Goal: Task Accomplishment & Management: Use online tool/utility

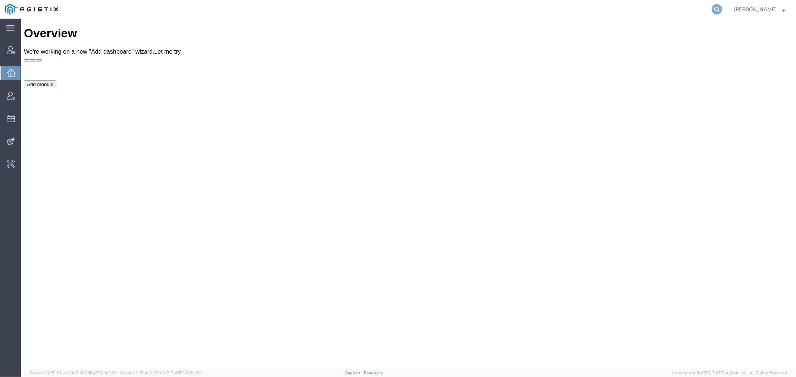
click at [722, 8] on icon at bounding box center [716, 9] width 10 height 10
paste input "56776400"
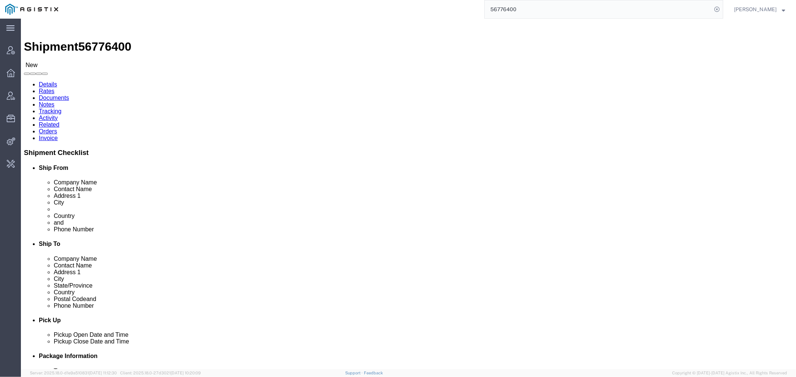
click link "Documents"
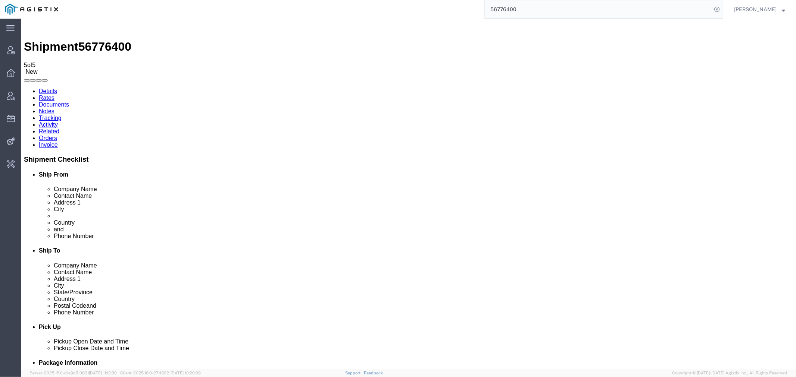
click at [50, 88] on link "Details" at bounding box center [47, 91] width 18 height 6
drag, startPoint x: 85, startPoint y: 28, endPoint x: 89, endPoint y: 28, distance: 3.7
click link "Documents"
click at [40, 88] on link "Details" at bounding box center [47, 91] width 18 height 6
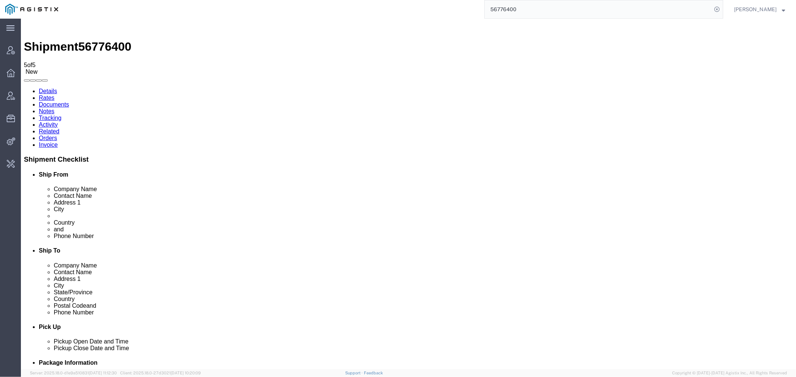
drag, startPoint x: 540, startPoint y: 8, endPoint x: 419, endPoint y: 11, distance: 120.9
click at [431, 8] on div "56776400" at bounding box center [392, 9] width 659 height 19
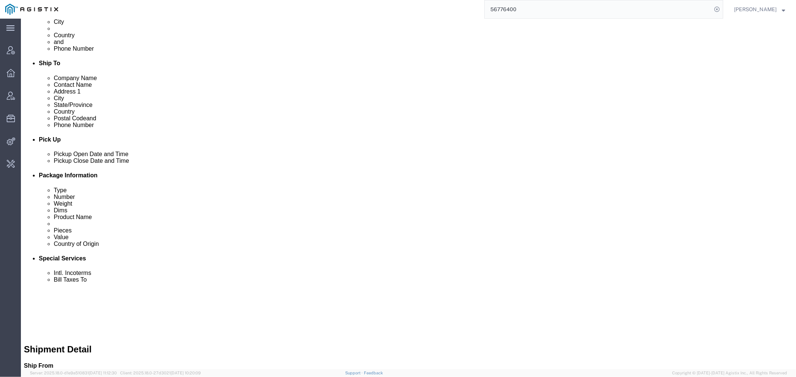
scroll to position [196, 0]
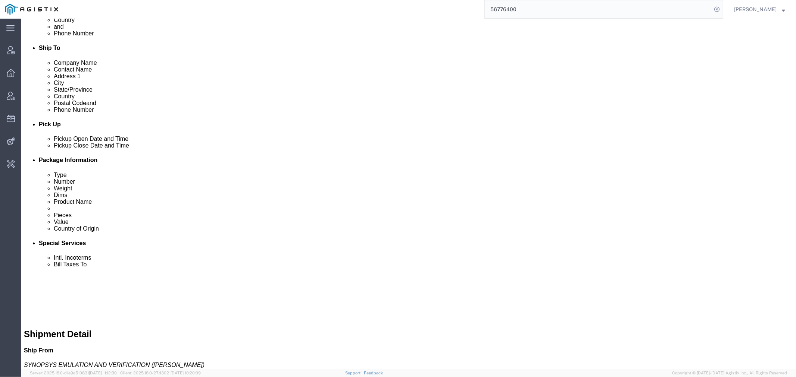
drag, startPoint x: 542, startPoint y: 10, endPoint x: 387, endPoint y: 9, distance: 154.4
click at [432, 9] on div "56776400" at bounding box center [392, 9] width 659 height 19
paste input "@emerson.co"
type input "@emerson.co"
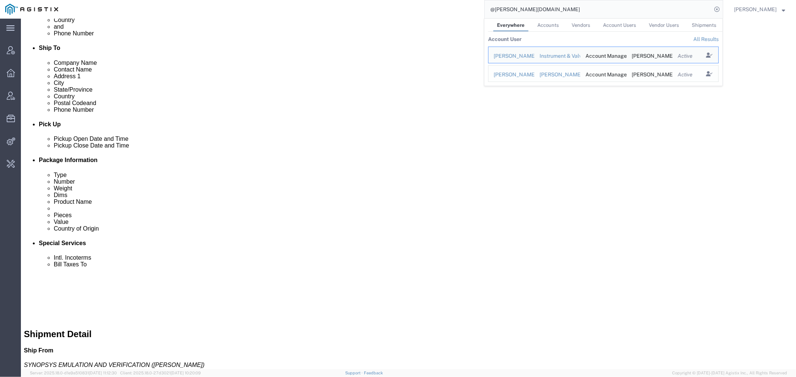
click at [565, 72] on div "[PERSON_NAME] Controls Int'l Inc" at bounding box center [557, 75] width 36 height 8
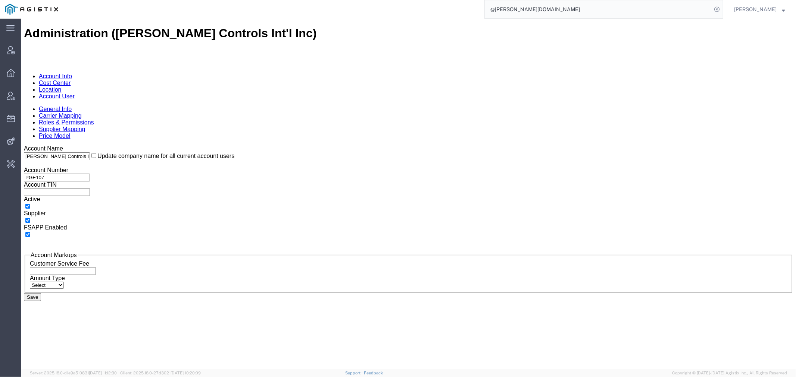
click at [74, 93] on link "Account User" at bounding box center [56, 96] width 36 height 6
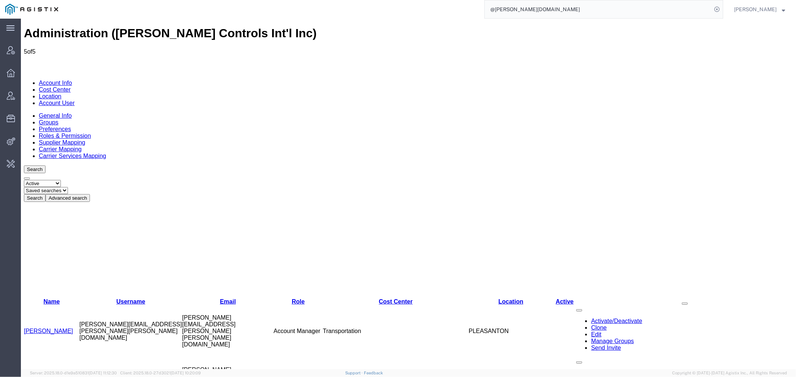
drag, startPoint x: 491, startPoint y: 106, endPoint x: 554, endPoint y: 109, distance: 63.1
click at [554, 202] on div "Name Username Email Role Cost Center Location Active Bobbie Carey bobbie.carey@…" at bounding box center [407, 384] width 769 height 364
click at [590, 377] on link "Clone" at bounding box center [598, 380] width 16 height 6
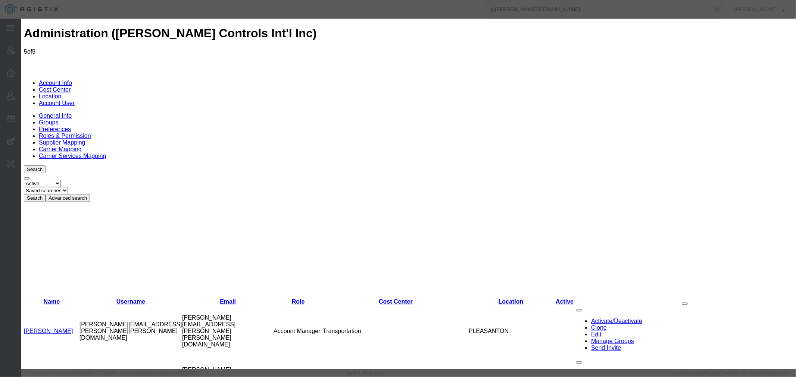
paste input "dustin.duer@emerson.com"
type input "dustin.duer@emerson.com"
type input "Dustin"
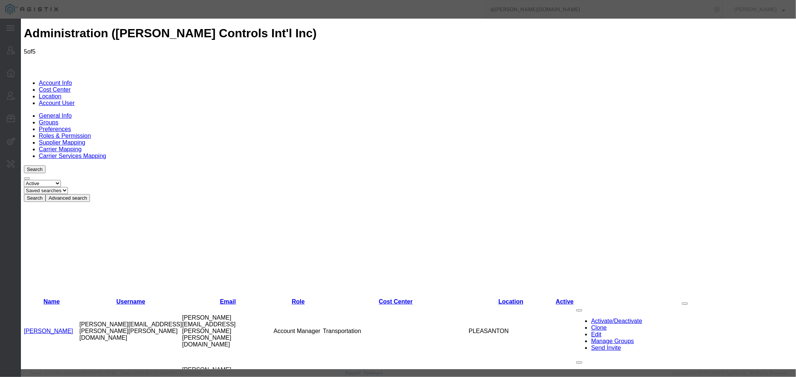
type input "Duer"
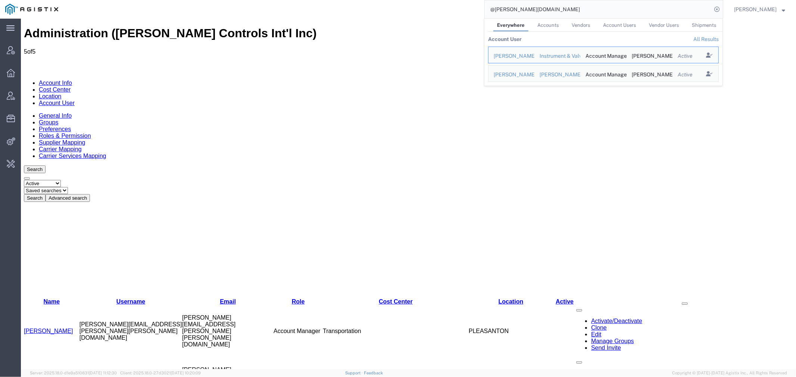
drag, startPoint x: 557, startPoint y: 27, endPoint x: 374, endPoint y: 53, distance: 184.1
paste input "dustin.duer@emerson.com"
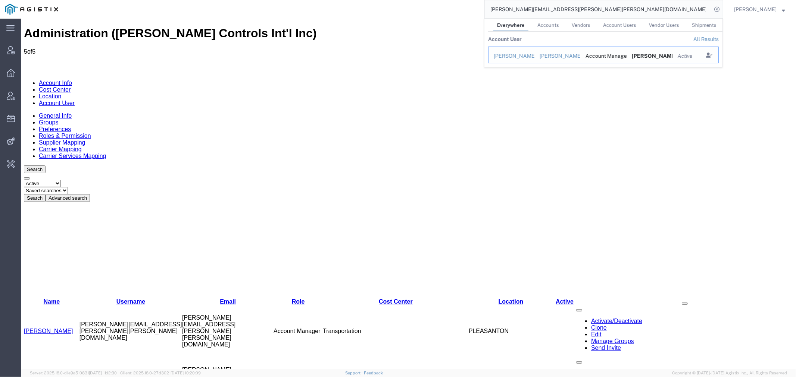
click at [575, 55] on div "[PERSON_NAME] Controls" at bounding box center [557, 56] width 36 height 8
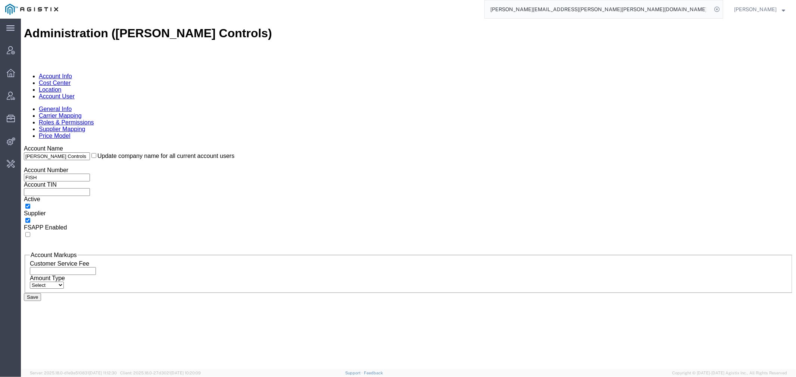
drag, startPoint x: 597, startPoint y: 26, endPoint x: 429, endPoint y: 27, distance: 168.6
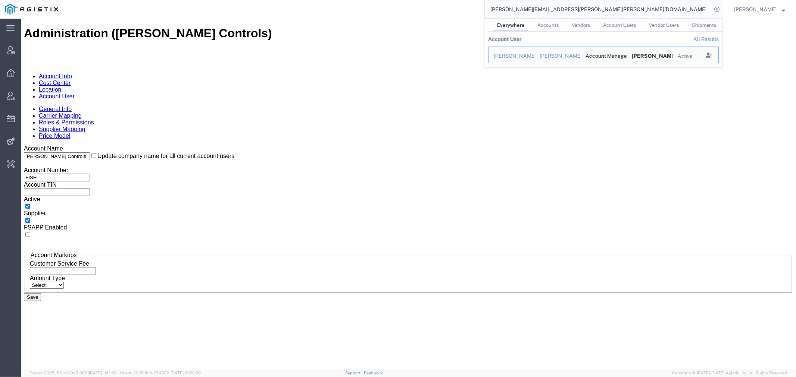
paste input "@rhinomarkers"
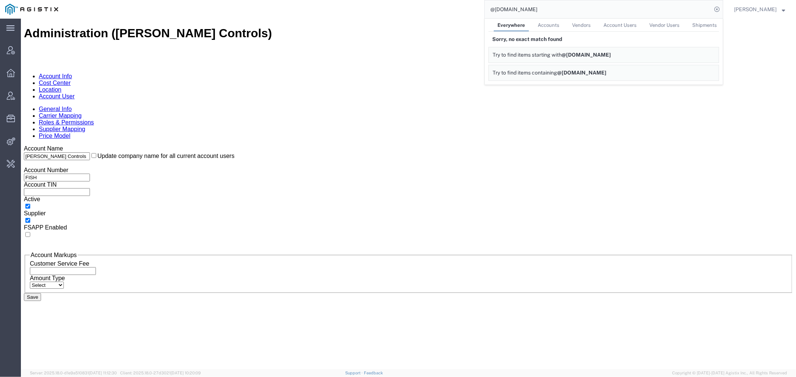
drag, startPoint x: 579, startPoint y: 10, endPoint x: 427, endPoint y: 10, distance: 151.8
click at [430, 10] on div "@rhinomarkers.com Everywhere Accounts Vendors Account Users Vendor Users Shipme…" at bounding box center [392, 9] width 659 height 19
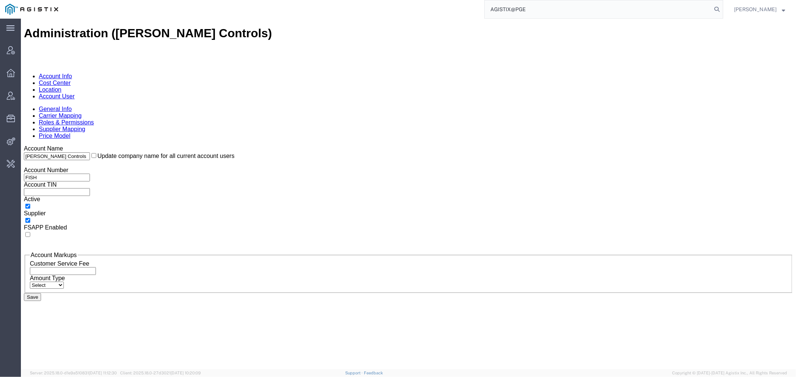
type input "AGISTIX@PGE"
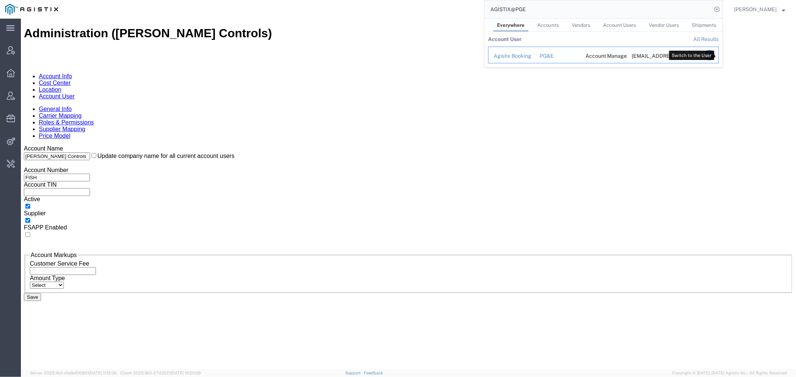
click at [714, 55] on icon "Search Results" at bounding box center [709, 55] width 10 height 10
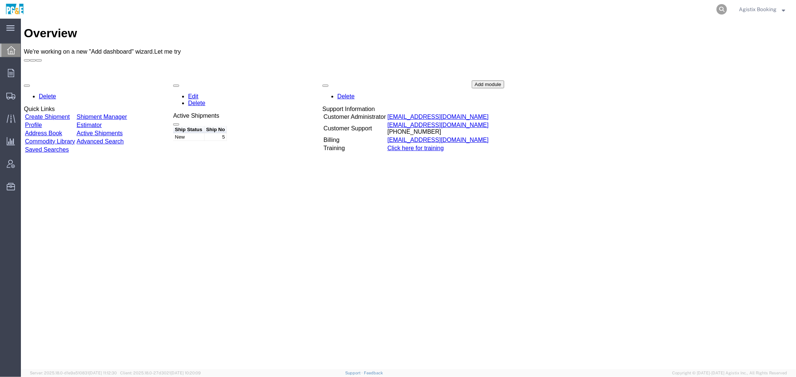
click at [719, 10] on icon at bounding box center [721, 9] width 10 height 10
click at [0, 0] on span "Order Manager" at bounding box center [0, 0] width 0 height 0
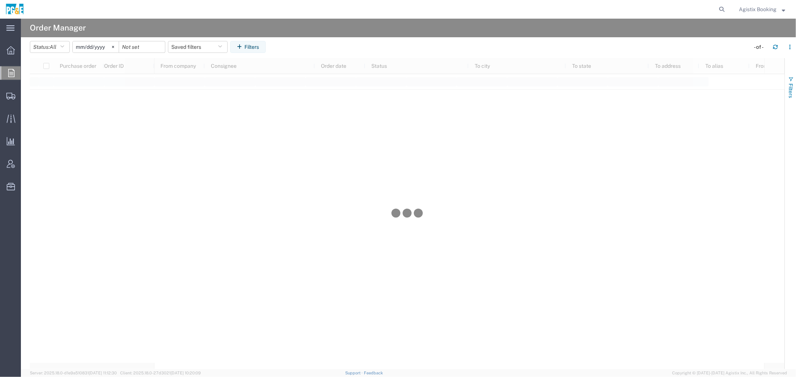
click at [787, 90] on span "Filters" at bounding box center [790, 91] width 6 height 15
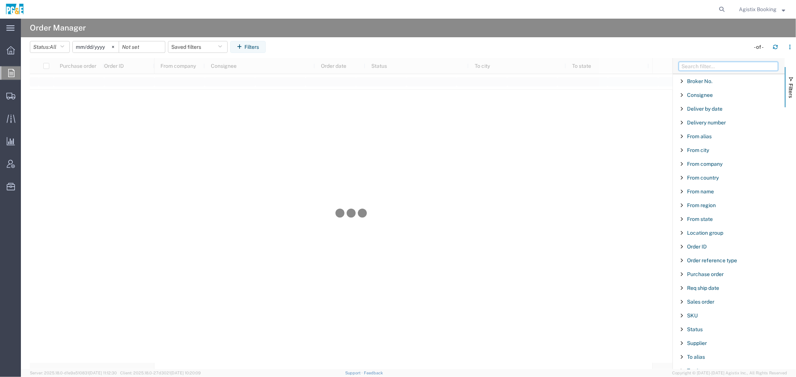
click at [710, 65] on input "Filter Columns Input" at bounding box center [727, 66] width 99 height 9
type input "O"
type input "U"
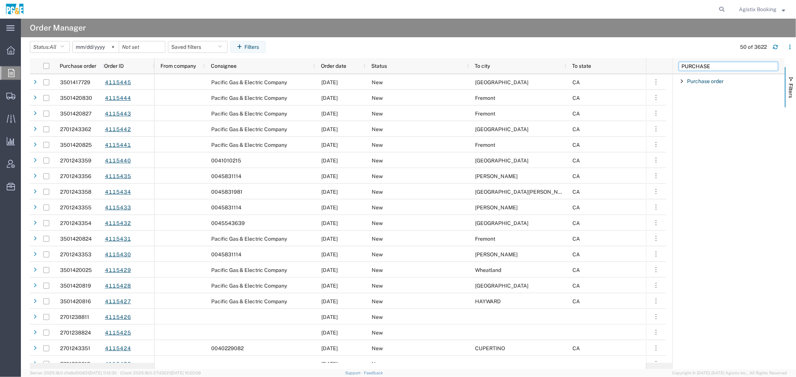
type input "PURCHASE"
click at [681, 79] on span "Filter List 1 Filters" at bounding box center [681, 81] width 6 height 6
click at [706, 114] on input "Filter Value" at bounding box center [731, 112] width 98 height 9
paste input "3501419057"
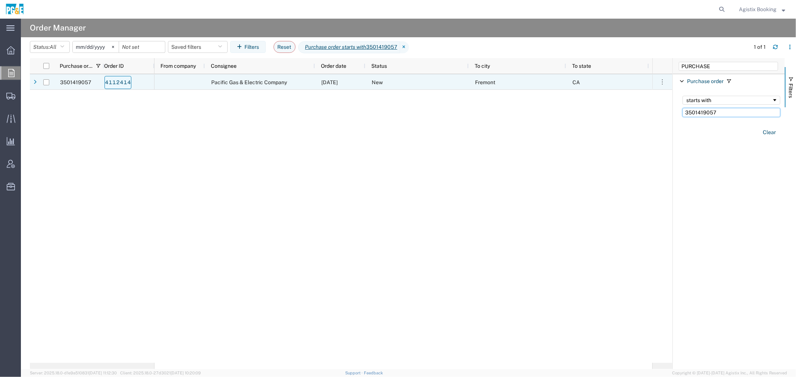
type input "3501419057"
click at [118, 80] on link "4112414" at bounding box center [117, 82] width 27 height 13
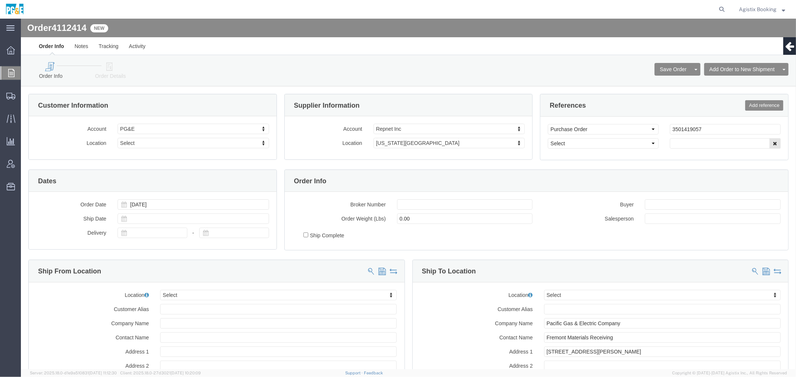
select select
click icon
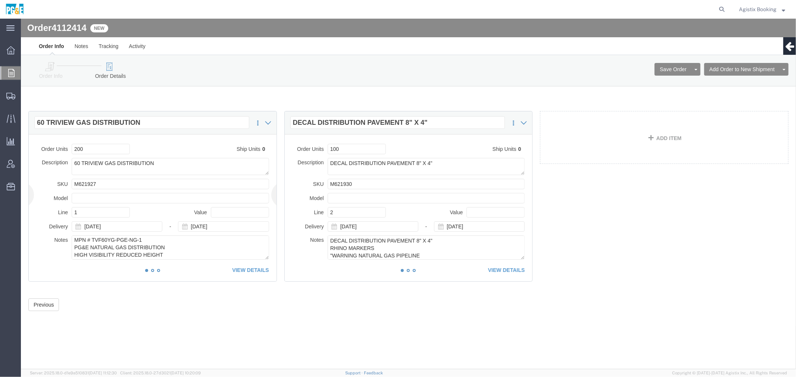
scroll to position [16, 0]
click textarea "DECAL DISTRIBUTION PAVEMENT 8" X 4" RHINO MARKERS "WARNING NATURAL GAS PIPELINE…"
click link "Add Orders to Existing Shipment"
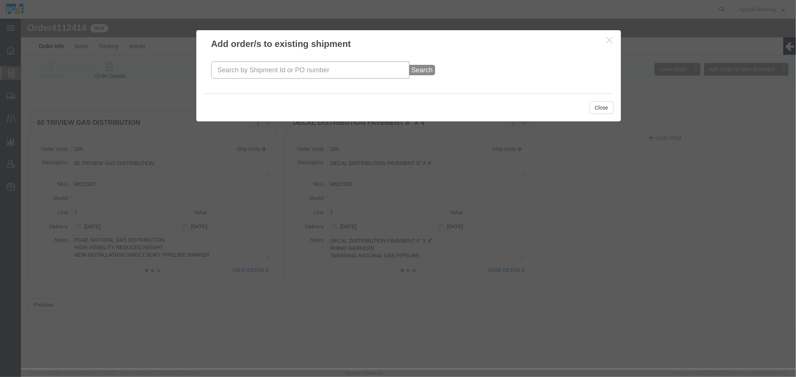
click input "text"
paste input "56777955"
type input "56777955"
click button "Search"
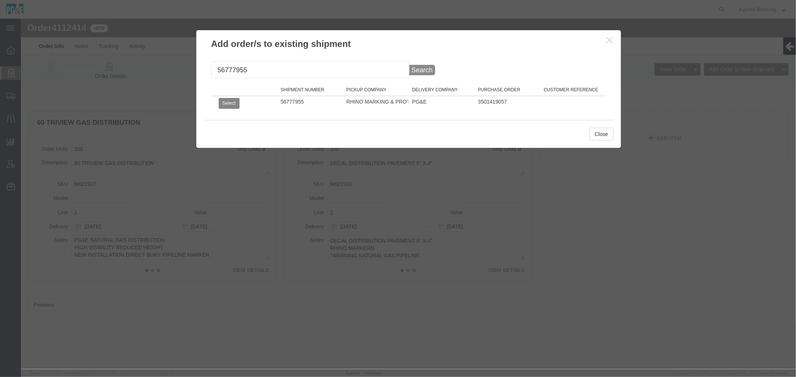
click button "Select"
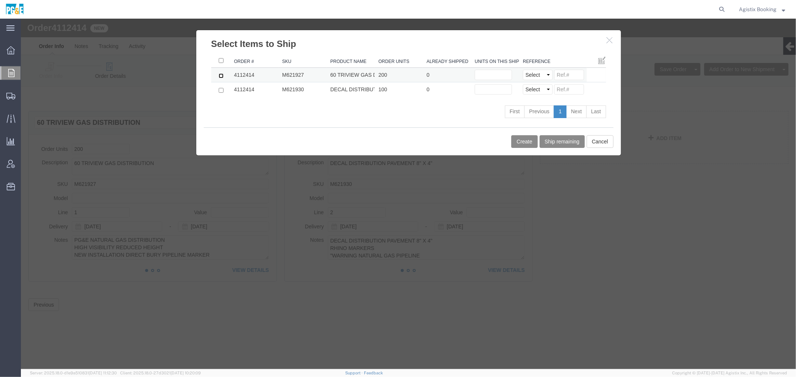
click input "checkbox"
checkbox input "true"
click td "Units on this shipment"
click input "text"
type input "1"
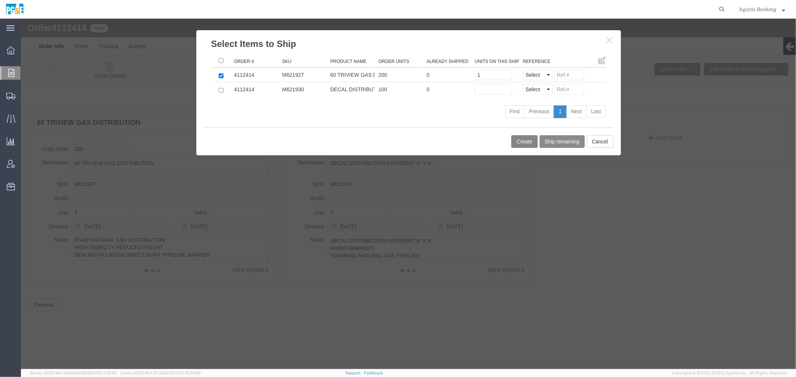
click button "Create"
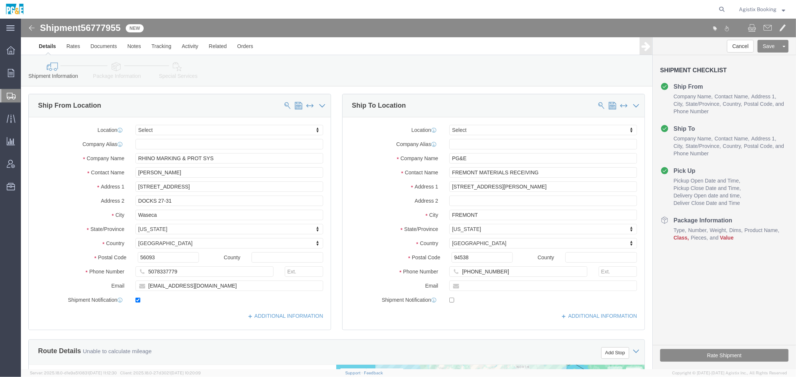
click icon
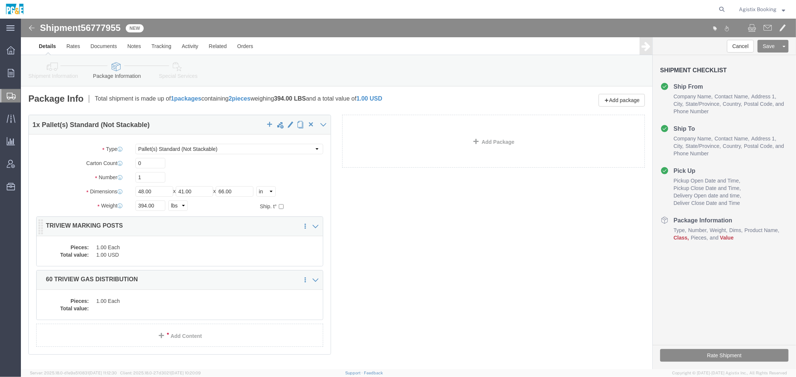
click dd "1.00 USD"
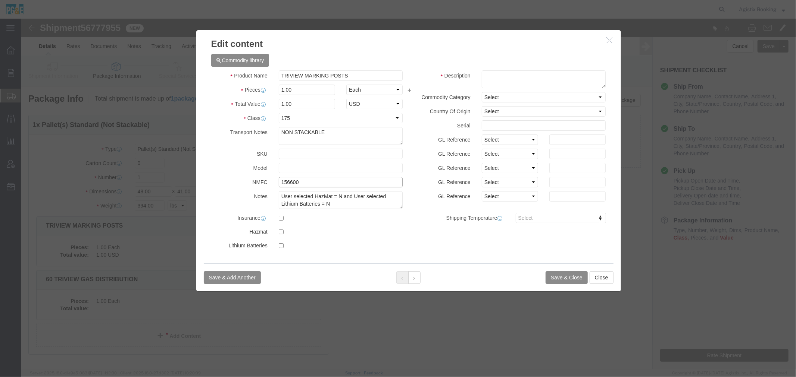
drag, startPoint x: 281, startPoint y: 161, endPoint x: 225, endPoint y: 161, distance: 56.7
click div "NMFC 156600"
click button
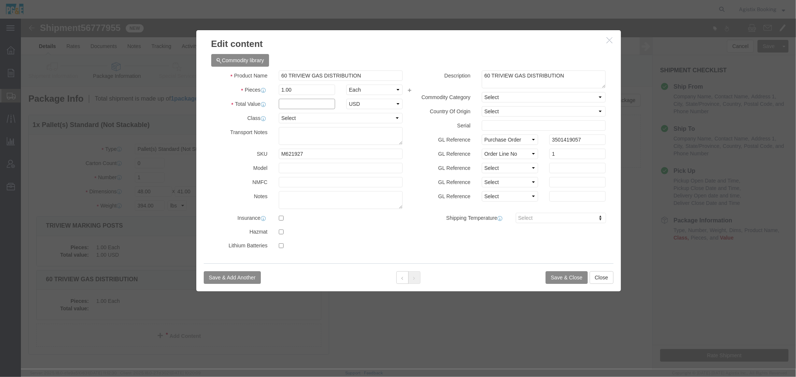
click input "text"
type input "1"
select select "175"
click input "text"
paste input "156600"
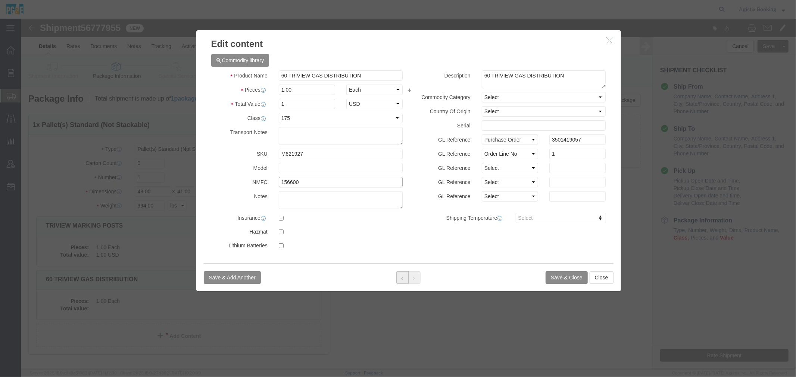
type input "156600"
click button
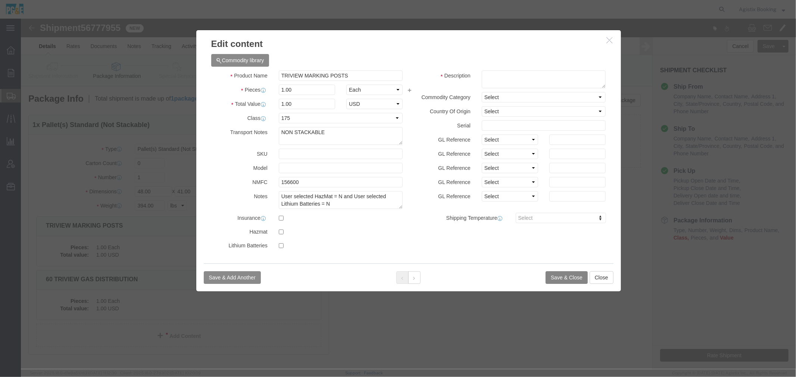
click button "Save & Close"
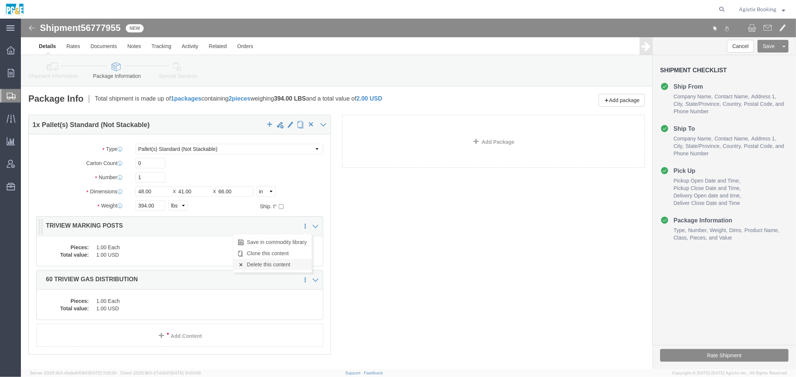
click link "Delete this content"
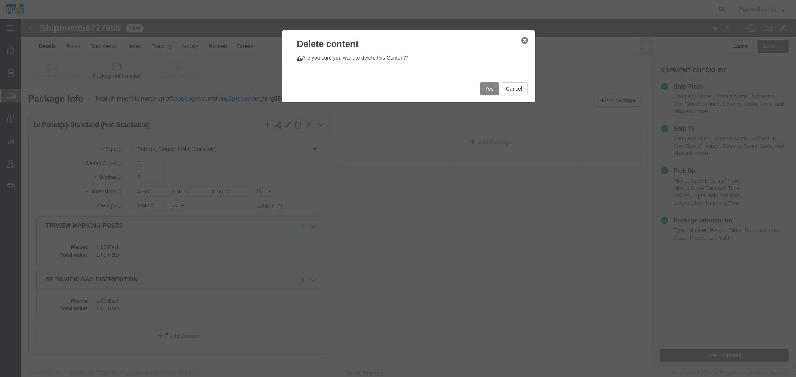
click button "Yes"
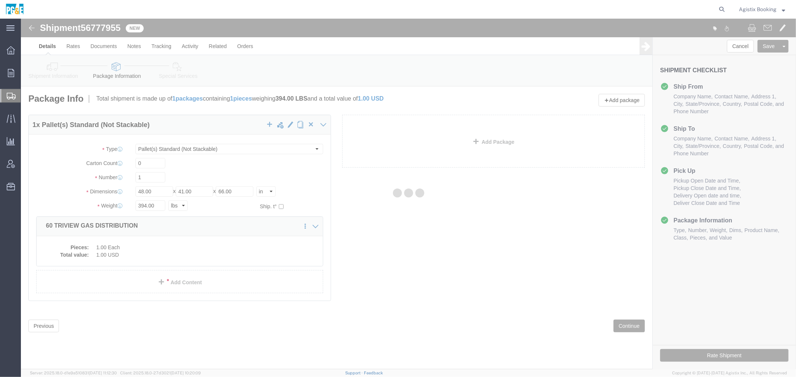
select select "PSNS"
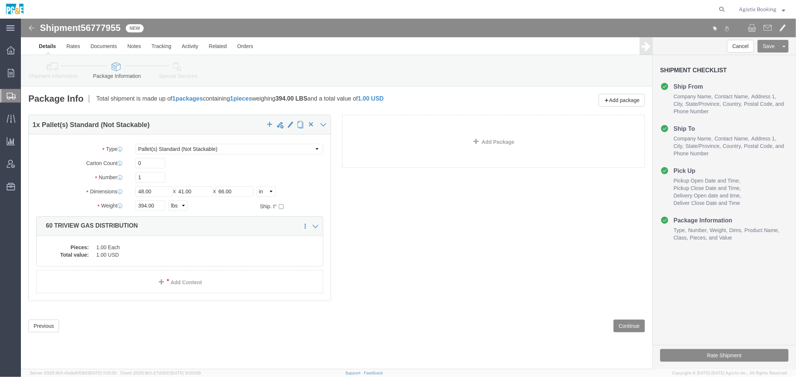
click link "Special Services"
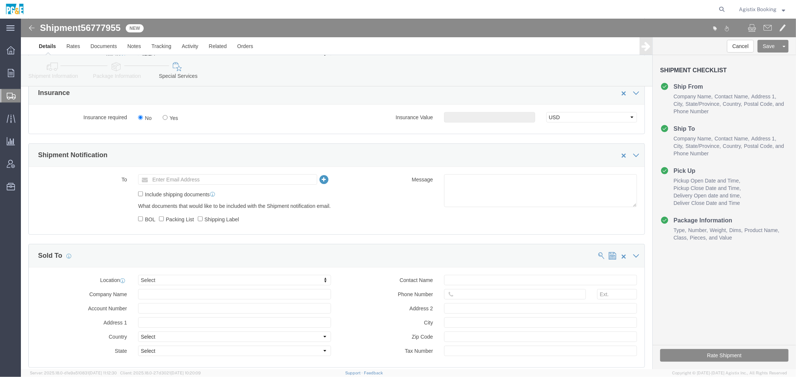
scroll to position [456, 0]
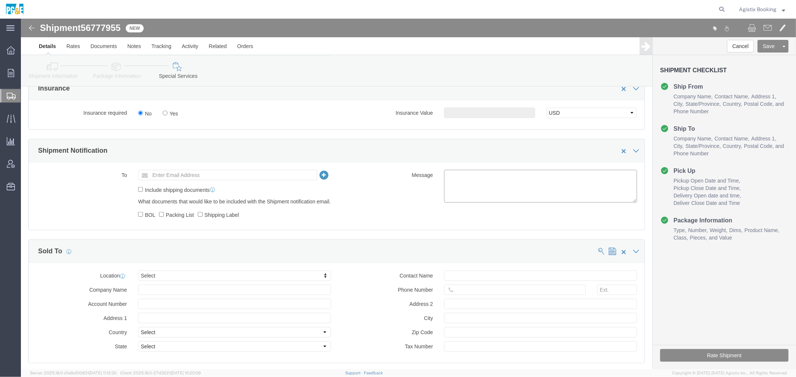
click textarea
paste textarea "Shipment #XXXXXXX has been booked. Once confirmed by the carrier, the BOL will …"
click textarea "Shipment #XXXXXXX has been booked. Once confirmed by the carrier, the BOL will …"
click span "56777955"
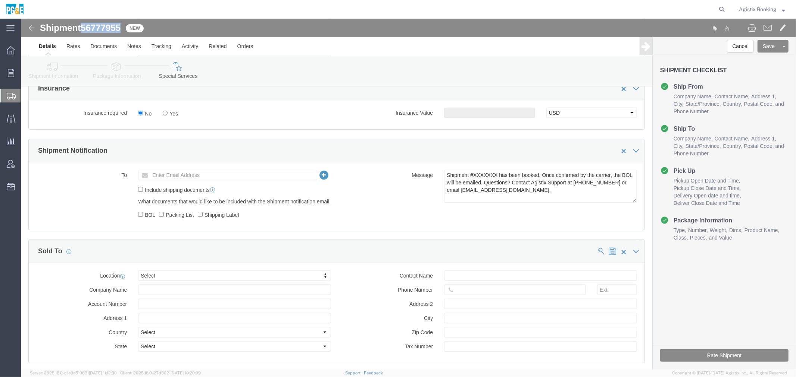
click span "56777955"
copy span "56777955"
click textarea "Shipment #XXXXXXX has been booked. Once confirmed by the carrier, the BOL will …"
paste textarea "56777955"
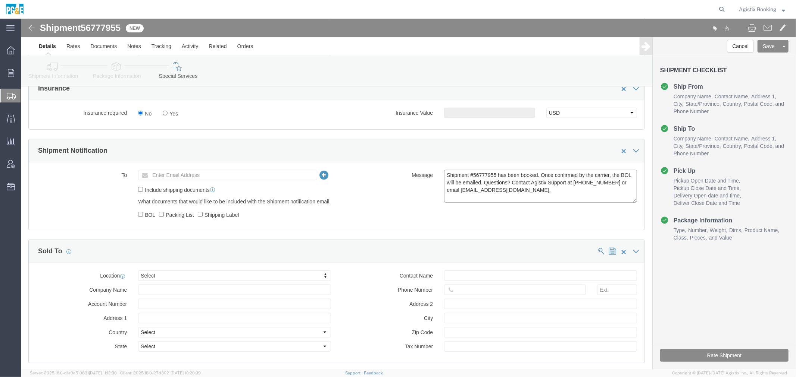
type textarea "Shipment #56777955 has been booked. Once confirmed by the carrier, the BOL will…"
click button "Rate Shipment"
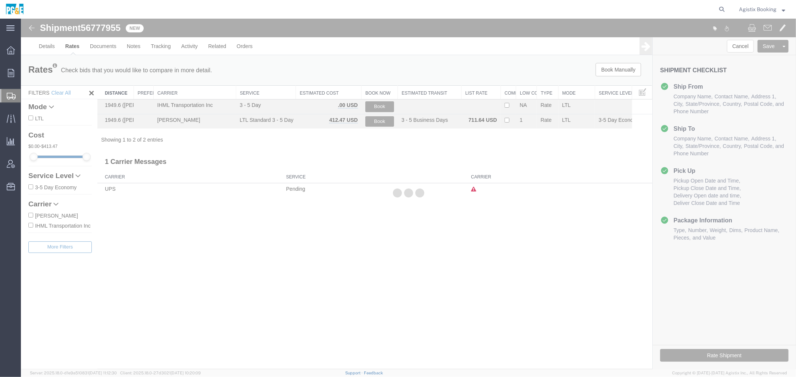
scroll to position [0, 0]
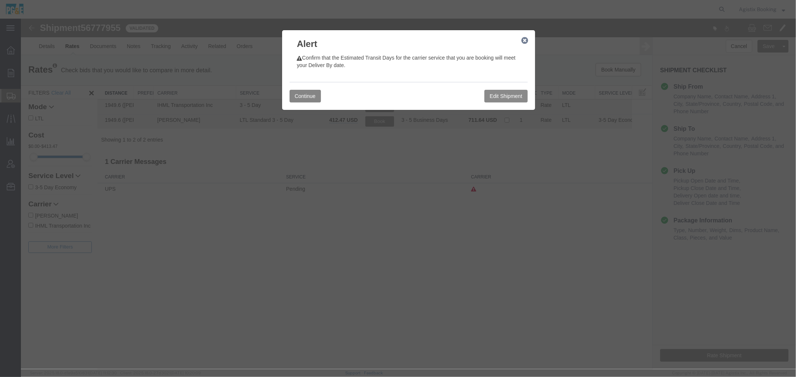
click at [309, 91] on button "Continue" at bounding box center [304, 96] width 31 height 13
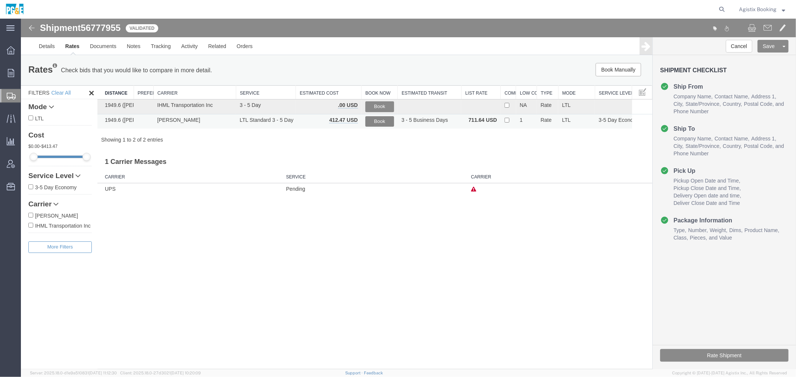
click at [373, 122] on button "Book" at bounding box center [379, 121] width 29 height 11
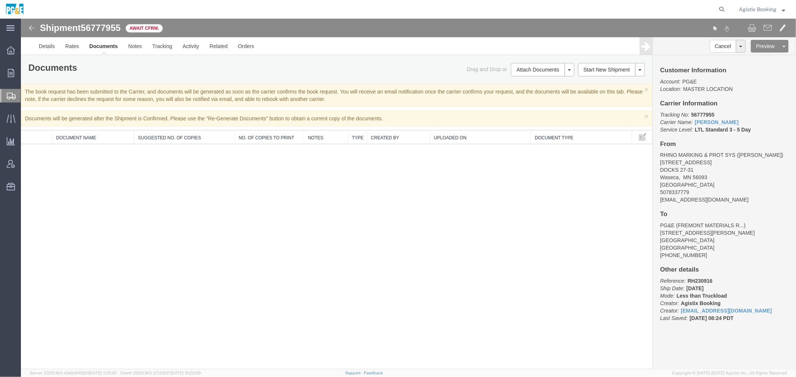
click at [750, 8] on span "Agistix Booking" at bounding box center [757, 9] width 38 height 8
drag, startPoint x: 729, startPoint y: 30, endPoint x: 750, endPoint y: 49, distance: 28.6
click at [750, 49] on link "Logout" at bounding box center [761, 52] width 57 height 13
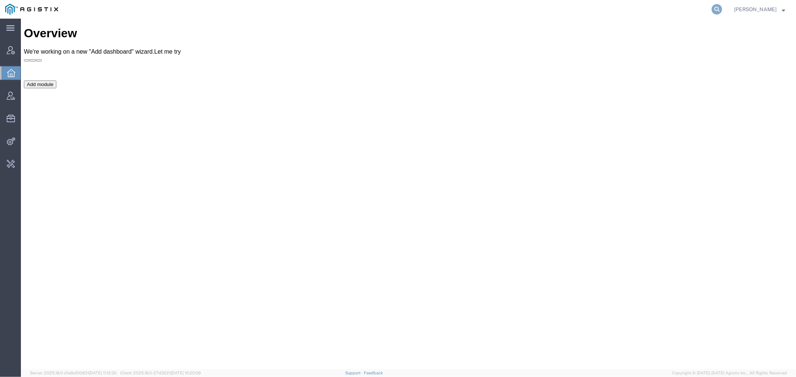
click at [722, 9] on icon at bounding box center [716, 9] width 10 height 10
paste input "56759899"
type input "56759899"
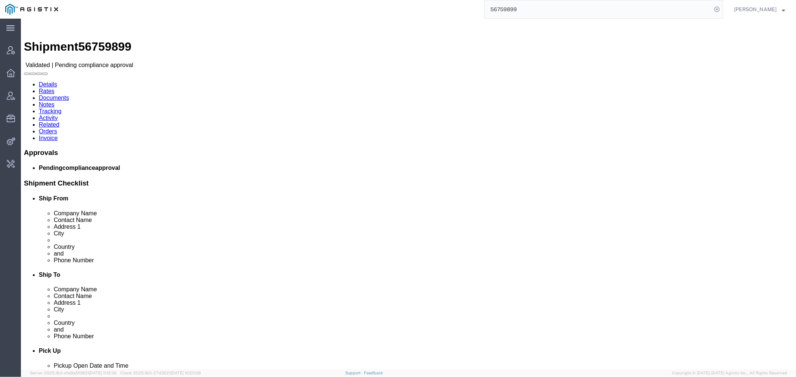
click link "Activity"
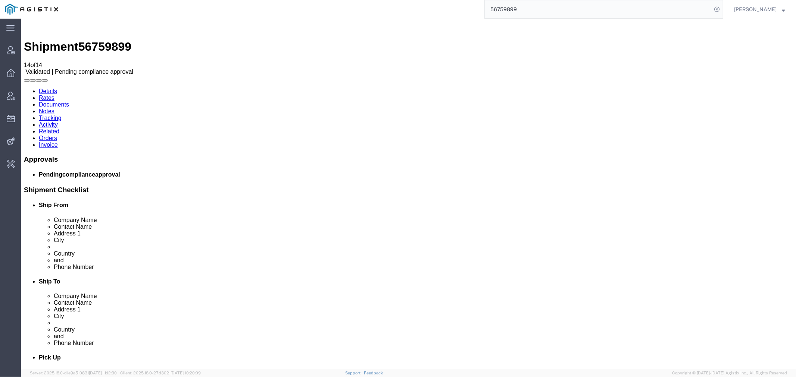
click at [115, 40] on span "56759899" at bounding box center [104, 46] width 53 height 13
click at [113, 40] on span "56759899" at bounding box center [104, 46] width 53 height 13
copy span "56759899"
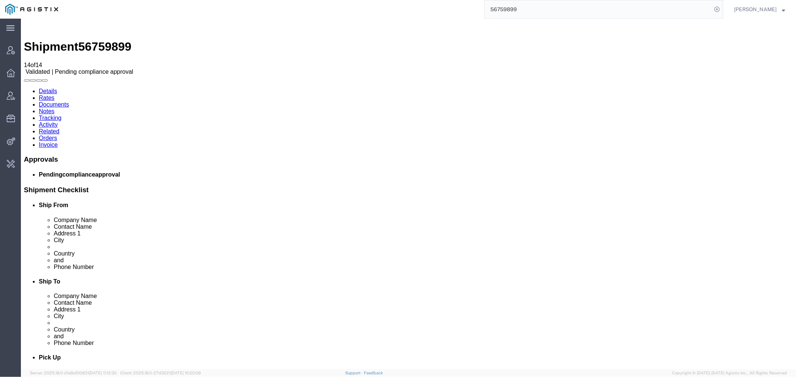
drag, startPoint x: 251, startPoint y: 295, endPoint x: 137, endPoint y: 348, distance: 126.2
drag, startPoint x: 226, startPoint y: 293, endPoint x: 128, endPoint y: 283, distance: 99.3
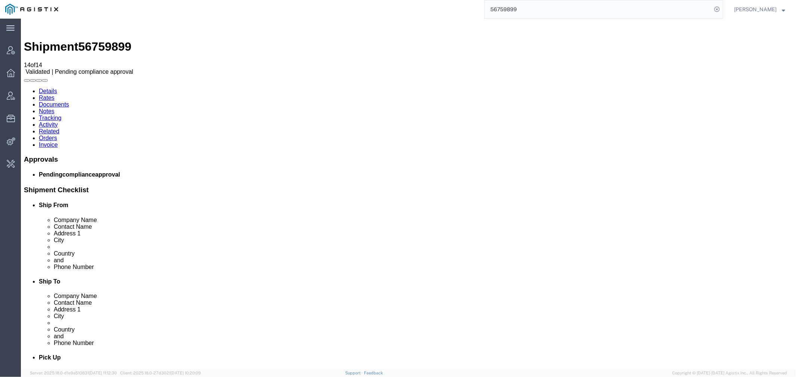
copy td "hipment to be Approved by olga.kuptsova@syneoshealth.com. Notification was sent…"
